Goal: Navigation & Orientation: Find specific page/section

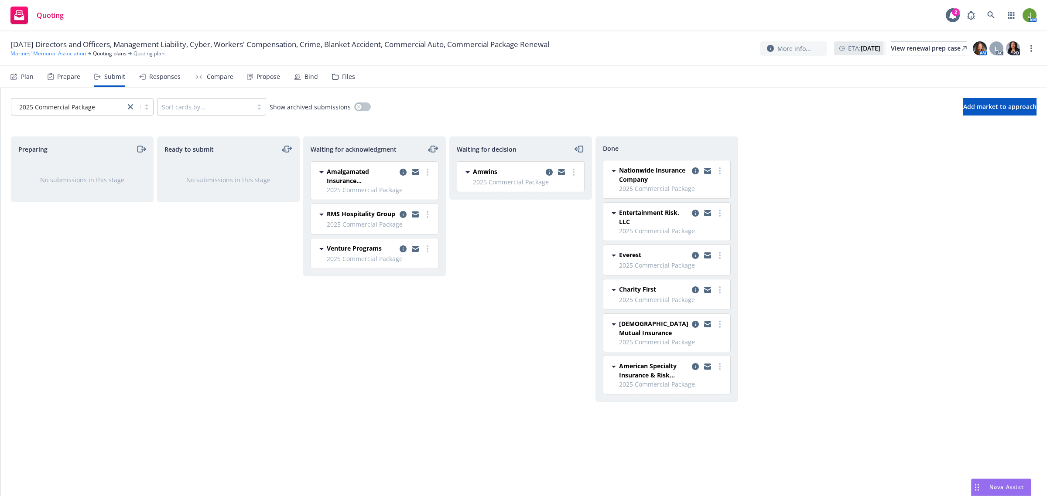
click at [75, 52] on link "Marines' Memorial Association" at bounding box center [47, 54] width 75 height 8
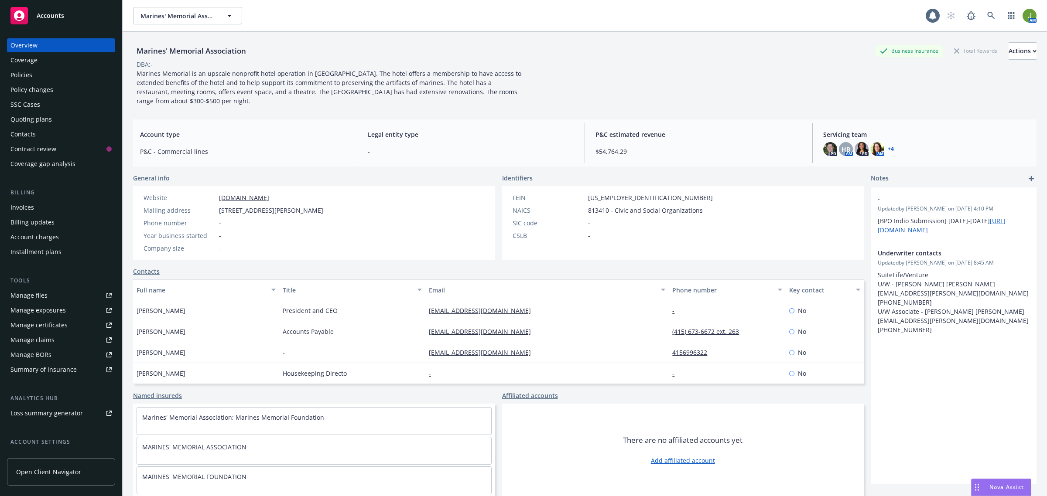
click at [53, 71] on div "Policies" at bounding box center [60, 75] width 101 height 14
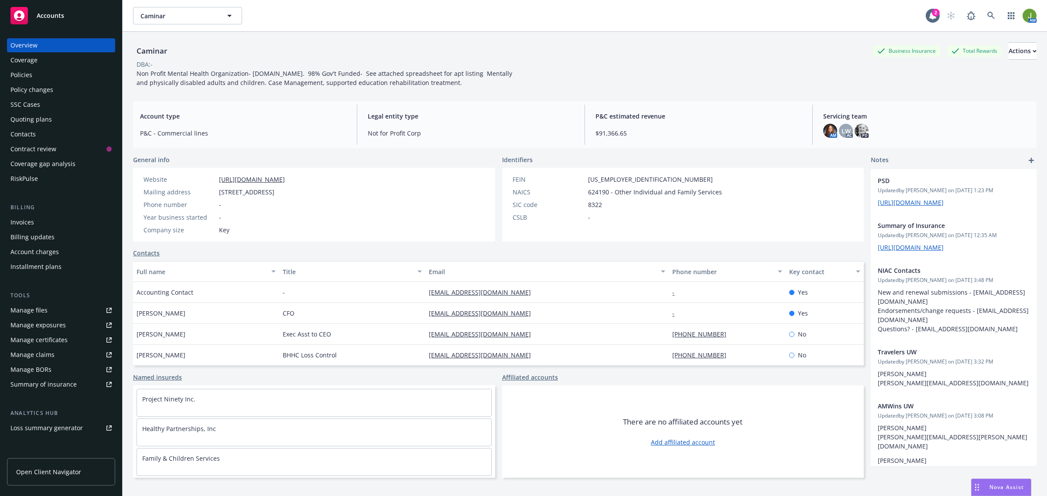
click at [48, 75] on div "Policies" at bounding box center [60, 75] width 101 height 14
